Goal: Task Accomplishment & Management: Use online tool/utility

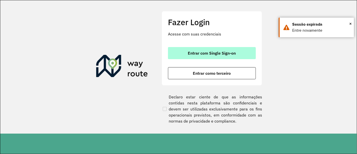
click at [219, 54] on span "Entrar com Single Sign-on" at bounding box center [212, 53] width 48 height 4
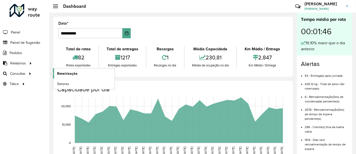
click at [70, 75] on span "Roteirização" at bounding box center [67, 73] width 20 height 5
click at [62, 82] on span "Setores" at bounding box center [63, 83] width 12 height 5
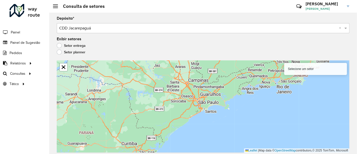
click at [0, 0] on div "Aguarde..." at bounding box center [0, 0] width 0 height 0
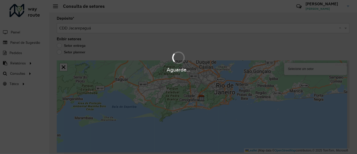
click at [60, 44] on div "Aguarde..." at bounding box center [178, 77] width 357 height 154
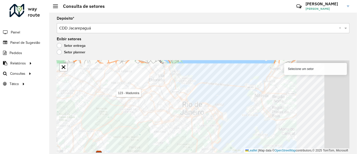
click at [97, 59] on div "Depósito * Selecione um depósito × CDD Jacarepaguá × Exibir setores Setor entre…" at bounding box center [203, 83] width 308 height 141
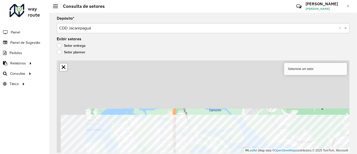
click at [187, 154] on html "Aguarde... Pop-up bloqueado! Seu navegador bloqueou automáticamente a abertura …" at bounding box center [178, 77] width 357 height 154
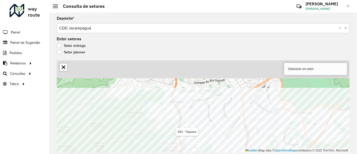
click at [207, 154] on html "Aguarde... Pop-up bloqueado! Seu navegador bloqueou automáticamente a abertura …" at bounding box center [178, 77] width 357 height 154
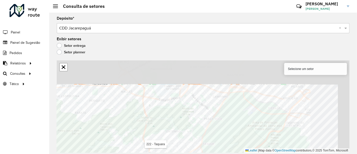
click at [140, 154] on html "Aguarde... Pop-up bloqueado! Seu navegador bloqueou automáticamente a abertura …" at bounding box center [178, 77] width 357 height 154
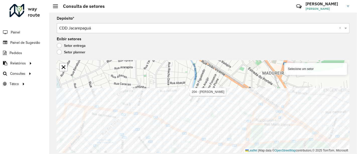
click at [177, 154] on html "Aguarde... Pop-up bloqueado! Seu navegador bloqueou automáticamente a abertura …" at bounding box center [178, 77] width 357 height 154
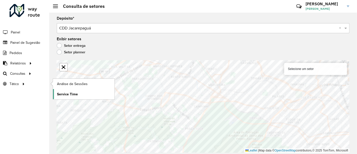
click at [78, 92] on link "Service Time" at bounding box center [84, 94] width 62 height 10
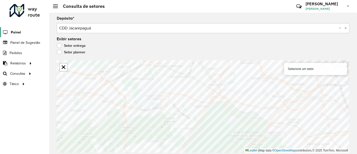
click at [16, 34] on span "Painel" at bounding box center [16, 32] width 10 height 5
click at [57, 10] on hb-header "Consulta de setores Críticas? Dúvidas? Elogios? Sugestões? Entre em contato con…" at bounding box center [203, 6] width 308 height 13
click at [57, 6] on span at bounding box center [55, 6] width 5 height 1
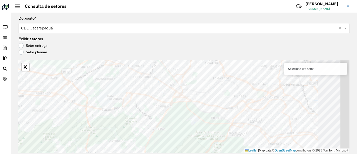
click at [15, 7] on div at bounding box center [17, 7] width 5 height 4
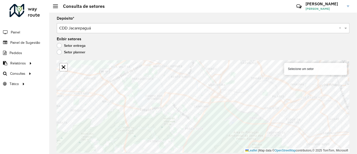
click at [20, 11] on div at bounding box center [25, 10] width 30 height 13
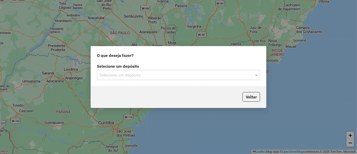
click at [142, 77] on input "text" at bounding box center [173, 75] width 148 height 6
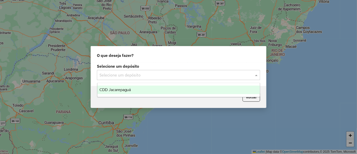
click at [128, 92] on div "CDD Jacarepaguá" at bounding box center [178, 89] width 163 height 9
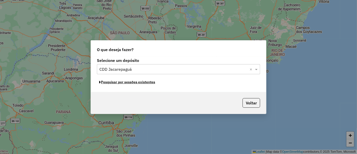
click at [136, 83] on button "Pesquisar por sessões existentes" at bounding box center [127, 82] width 61 height 8
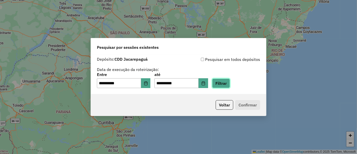
click at [228, 85] on button "Filtrar" at bounding box center [221, 83] width 18 height 10
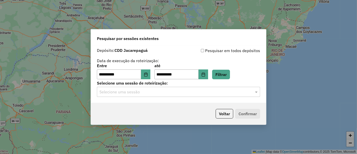
click at [158, 95] on div "Selecione uma sessão" at bounding box center [178, 92] width 163 height 10
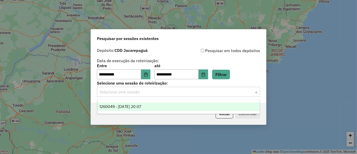
click at [141, 105] on span "1260049 - 05/09/2025 20:07" at bounding box center [120, 106] width 42 height 4
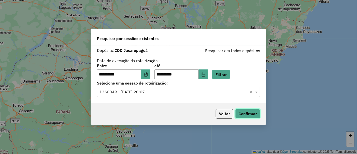
click at [250, 113] on button "Confirmar" at bounding box center [247, 114] width 25 height 10
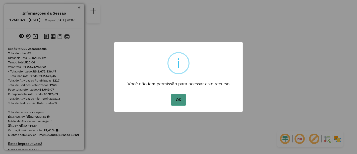
click at [181, 99] on button "OK" at bounding box center [178, 100] width 15 height 12
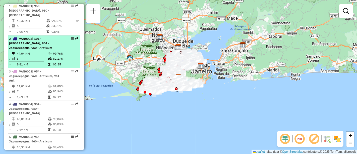
scroll to position [195, 0]
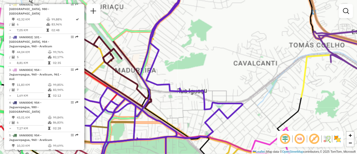
drag, startPoint x: 180, startPoint y: 85, endPoint x: 216, endPoint y: 66, distance: 40.9
click at [220, 66] on div "Rota 45 - Placa RTO2E61 55036561 - PANIFICACAO E BAR IT Rota 19 - Placa BBJ5E43…" at bounding box center [178, 77] width 357 height 154
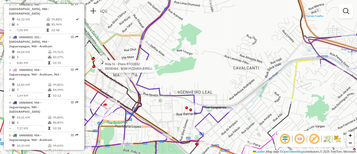
select select "**********"
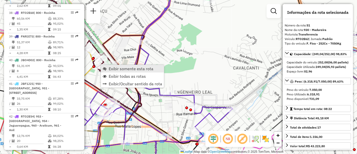
scroll to position [1735, 0]
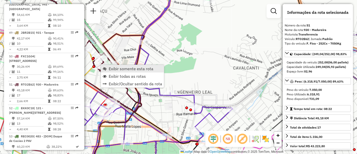
click at [113, 67] on span "Exibir somente esta rota" at bounding box center [131, 69] width 45 height 4
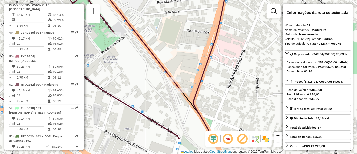
drag, startPoint x: 194, startPoint y: 85, endPoint x: 192, endPoint y: 54, distance: 31.5
click at [192, 54] on div "Janela de atendimento Grade de atendimento Capacidade Transportadoras Veículos …" at bounding box center [178, 77] width 357 height 154
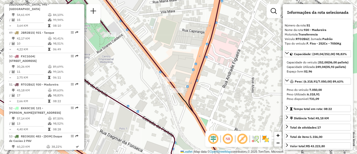
click at [269, 140] on img at bounding box center [266, 139] width 8 height 8
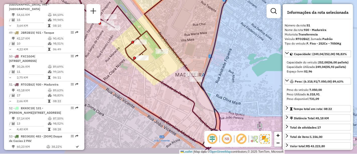
drag, startPoint x: 171, startPoint y: 105, endPoint x: 190, endPoint y: 89, distance: 25.2
click at [190, 89] on div "Janela de atendimento Grade de atendimento Capacidade Transportadoras Veículos …" at bounding box center [178, 77] width 357 height 154
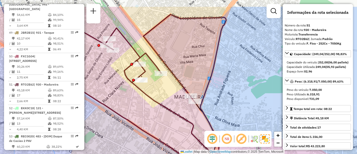
drag, startPoint x: 163, startPoint y: 91, endPoint x: 163, endPoint y: 103, distance: 11.8
click at [162, 105] on div "Janela de atendimento Grade de atendimento Capacidade Transportadoras Veículos …" at bounding box center [178, 77] width 357 height 154
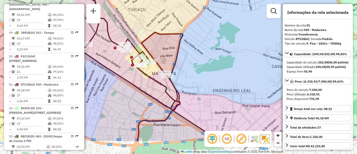
drag, startPoint x: 209, startPoint y: 98, endPoint x: 196, endPoint y: 75, distance: 26.5
click at [196, 75] on div "Janela de atendimento Grade de atendimento Capacidade Transportadoras Veículos …" at bounding box center [178, 77] width 357 height 154
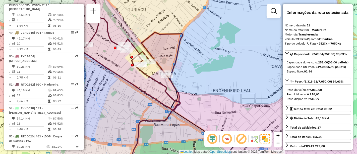
click at [166, 48] on div "Janela de atendimento Grade de atendimento Capacidade Transportadoras Veículos …" at bounding box center [178, 77] width 357 height 154
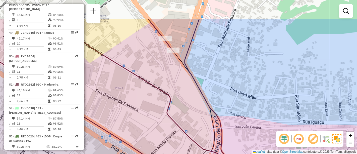
drag, startPoint x: 173, startPoint y: 69, endPoint x: 169, endPoint y: 120, distance: 51.4
click at [169, 120] on div "Janela de atendimento Grade de atendimento Capacidade Transportadoras Veículos …" at bounding box center [178, 77] width 357 height 154
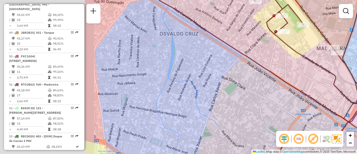
drag, startPoint x: 181, startPoint y: 85, endPoint x: 356, endPoint y: 81, distance: 174.7
click at [357, 81] on div "Janela de atendimento Grade de atendimento Capacidade Transportadoras Veículos …" at bounding box center [178, 77] width 357 height 154
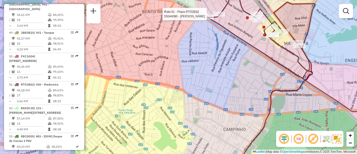
select select "**********"
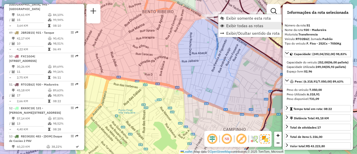
click at [237, 24] on span "Exibir todas as rotas" at bounding box center [244, 26] width 37 height 4
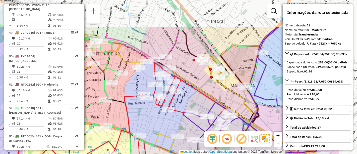
drag, startPoint x: 238, startPoint y: 33, endPoint x: 189, endPoint y: 75, distance: 65.0
click at [188, 75] on div "Janela de atendimento Grade de atendimento Capacidade Transportadoras Veículos …" at bounding box center [178, 77] width 357 height 154
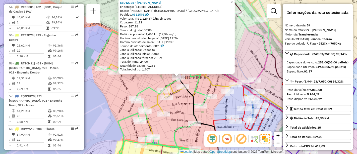
scroll to position [1960, 0]
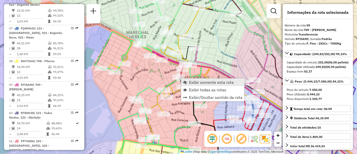
click at [197, 82] on span "Exibir somente esta rota" at bounding box center [211, 82] width 45 height 4
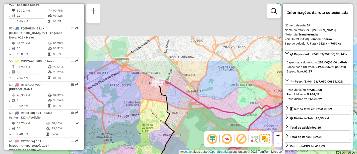
drag, startPoint x: 180, startPoint y: 76, endPoint x: 211, endPoint y: 127, distance: 59.8
click at [216, 129] on div "Janela de atendimento Grade de atendimento Capacidade Transportadoras Veículos …" at bounding box center [178, 77] width 357 height 154
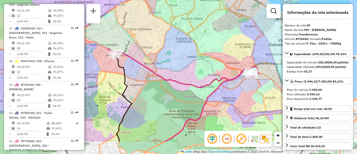
drag, startPoint x: 184, startPoint y: 95, endPoint x: 141, endPoint y: 67, distance: 51.1
click at [141, 67] on icon at bounding box center [181, 68] width 146 height 39
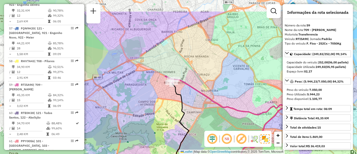
drag, startPoint x: 151, startPoint y: 75, endPoint x: 218, endPoint y: 106, distance: 74.0
click at [218, 106] on div "Janela de atendimento Grade de atendimento Capacidade Transportadoras Veículos …" at bounding box center [178, 77] width 357 height 154
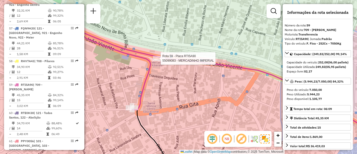
click at [161, 61] on div at bounding box center [159, 58] width 13 height 5
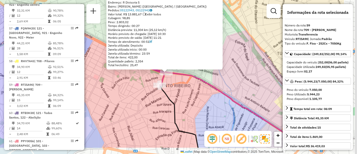
drag, startPoint x: 217, startPoint y: 98, endPoint x: 171, endPoint y: 87, distance: 47.0
click at [171, 87] on div "55099083 - MERCADINHO IMPERIAL Endereço: R Divisoria 5 Bairro: BENTO RIBEIRO (R…" at bounding box center [178, 77] width 357 height 154
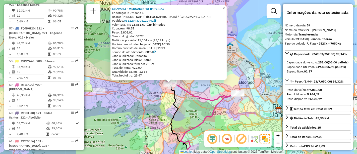
click at [225, 8] on span "×" at bounding box center [224, 8] width 2 height 4
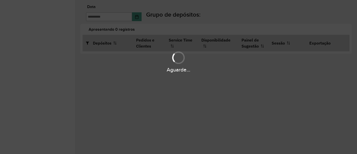
type input "**********"
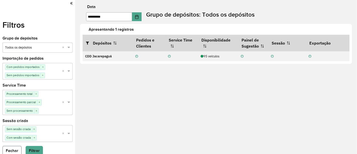
click at [10, 147] on button "Fechar" at bounding box center [12, 151] width 19 height 10
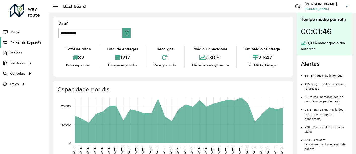
click at [21, 43] on span "Painel de Sugestão" at bounding box center [25, 42] width 31 height 5
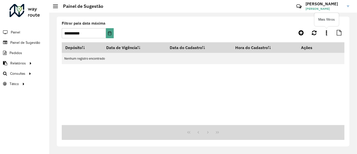
click at [326, 35] on link at bounding box center [327, 32] width 10 height 9
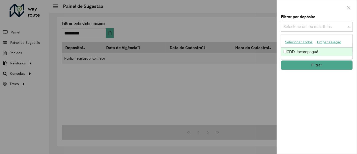
click at [326, 30] on div "Selecione um ou mais itens" at bounding box center [317, 27] width 72 height 10
click at [312, 50] on div "CDD Jacarepaguá" at bounding box center [317, 51] width 72 height 9
click at [279, 55] on div "Filtrar por depósito Selecione um ou mais itens CDD Jacarepaguá × × Grupo de De…" at bounding box center [317, 84] width 80 height 138
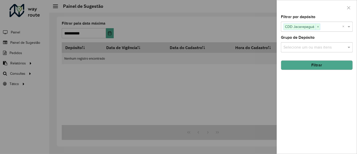
click at [290, 49] on input "text" at bounding box center [314, 47] width 64 height 6
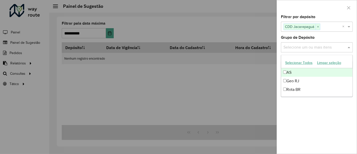
click at [294, 64] on button "Selecionar Todos" at bounding box center [299, 63] width 32 height 8
click at [281, 65] on div "Filtrar por depósito Selecione um ou mais itens CDD Jacarepaguá × × Grupo de De…" at bounding box center [317, 84] width 80 height 138
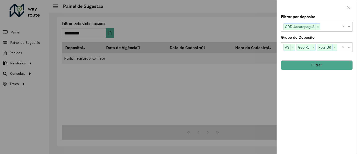
click at [292, 62] on button "Filtrar" at bounding box center [317, 65] width 72 height 10
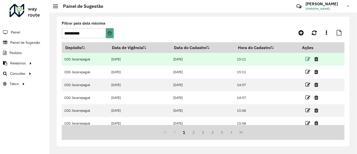
click at [308, 59] on icon at bounding box center [307, 59] width 5 height 5
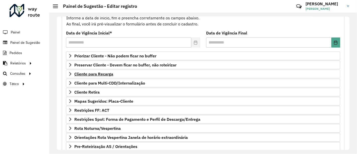
scroll to position [84, 0]
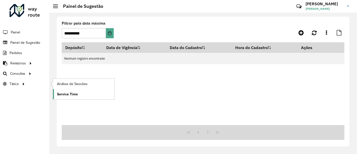
click at [69, 92] on span "Service Time" at bounding box center [67, 93] width 21 height 5
